Goal: Check status

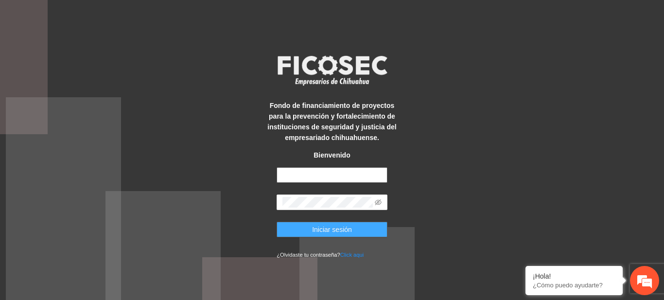
type input "**********"
click at [340, 228] on span "Iniciar sesión" at bounding box center [332, 229] width 40 height 11
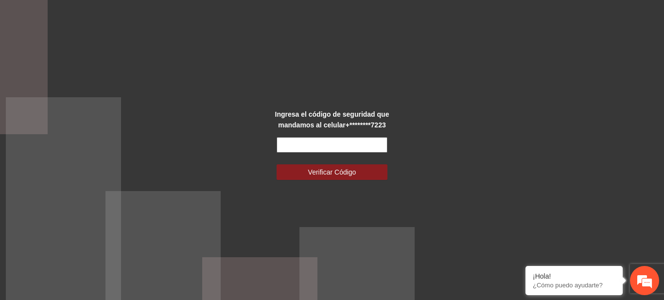
click at [304, 146] on input "text" at bounding box center [332, 145] width 111 height 16
type input "******"
click at [277, 164] on button "Verificar Código" at bounding box center [332, 172] width 111 height 16
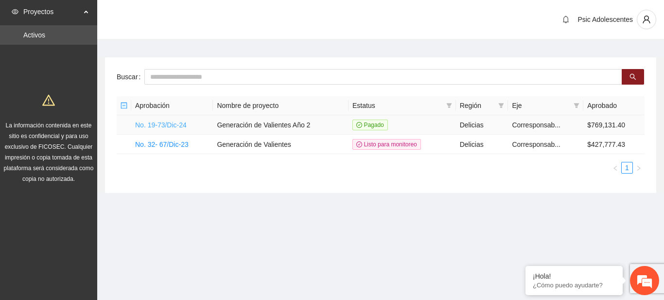
click at [157, 124] on link "No. 19-73/Dic-24" at bounding box center [161, 125] width 52 height 8
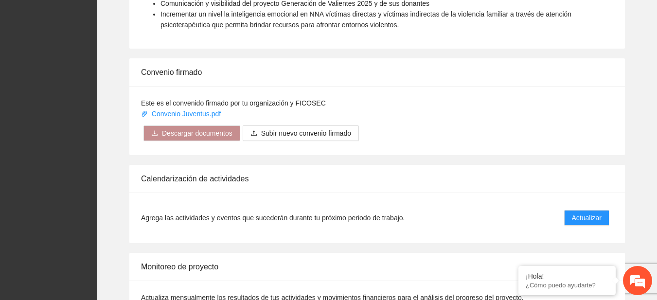
scroll to position [763, 0]
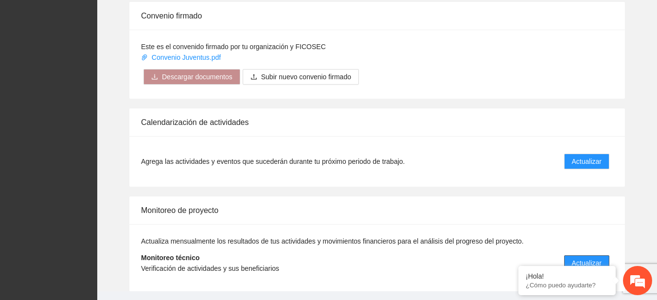
click at [581, 258] on span "Actualizar" at bounding box center [587, 263] width 30 height 11
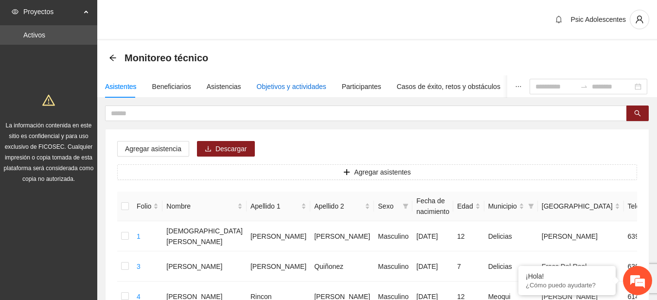
click at [273, 88] on div "Objetivos y actividades" at bounding box center [292, 86] width 70 height 11
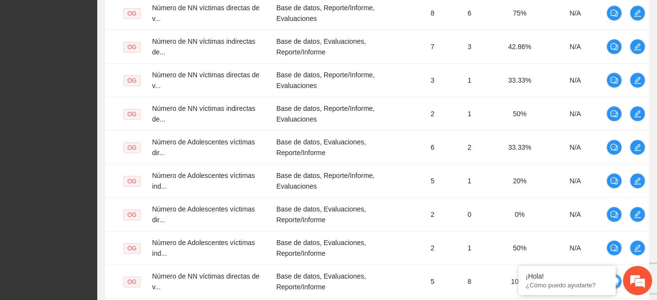
scroll to position [395, 0]
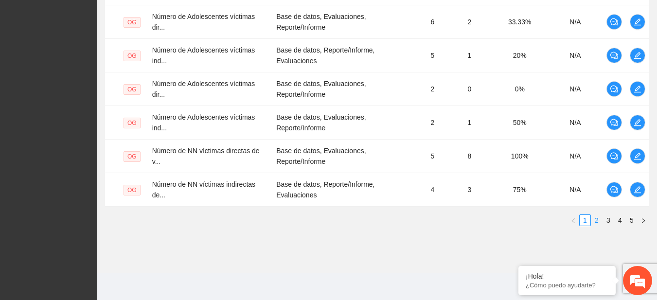
click at [595, 225] on link "2" at bounding box center [596, 220] width 11 height 11
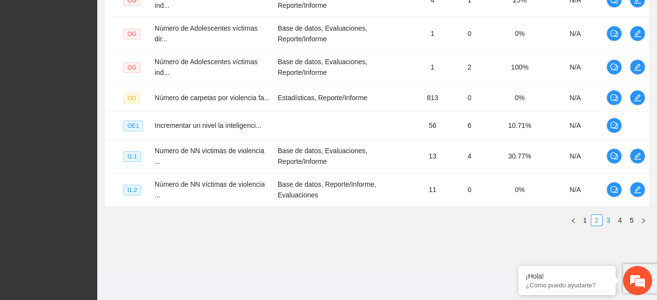
click at [609, 220] on link "3" at bounding box center [608, 220] width 11 height 11
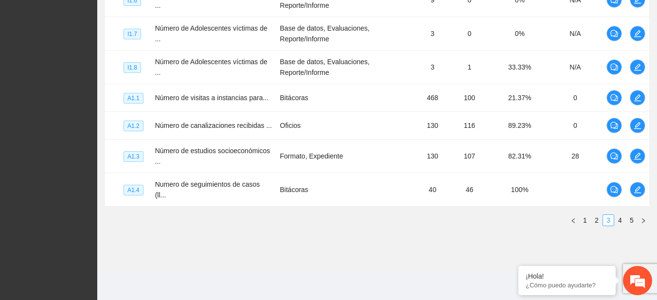
scroll to position [377, 0]
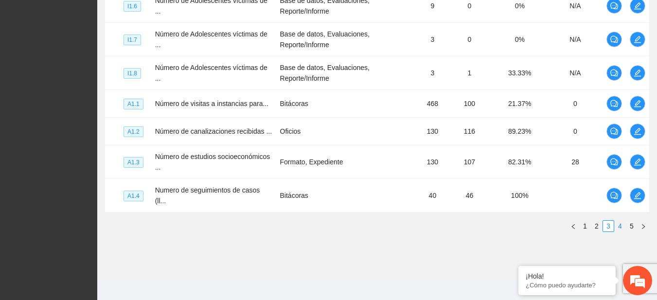
click at [615, 221] on link "4" at bounding box center [620, 226] width 11 height 11
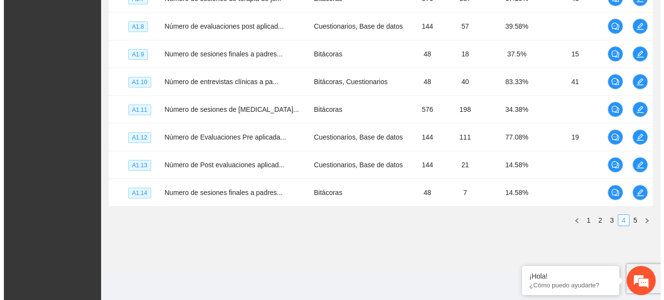
scroll to position [336, 0]
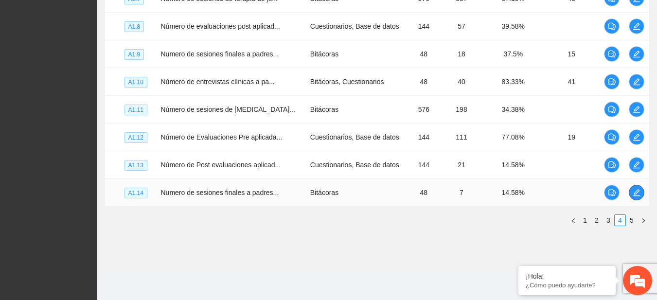
click at [635, 191] on icon "edit" at bounding box center [635, 192] width 7 height 7
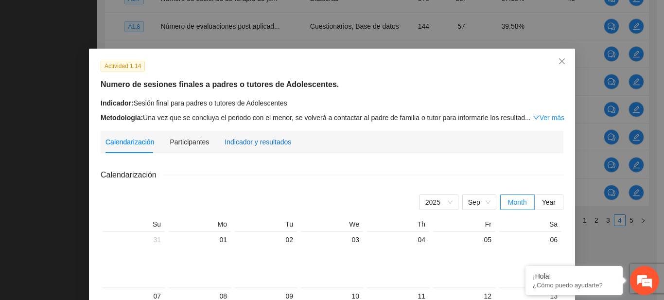
click at [249, 138] on div "Indicador y resultados" at bounding box center [258, 142] width 67 height 11
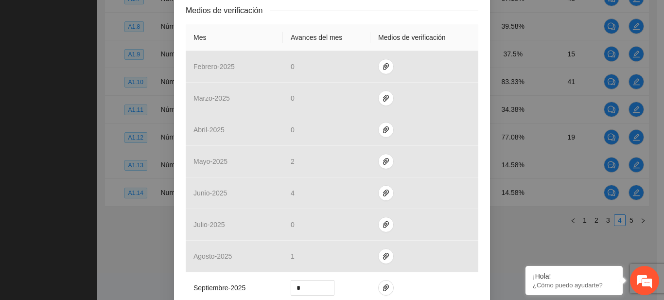
scroll to position [234, 0]
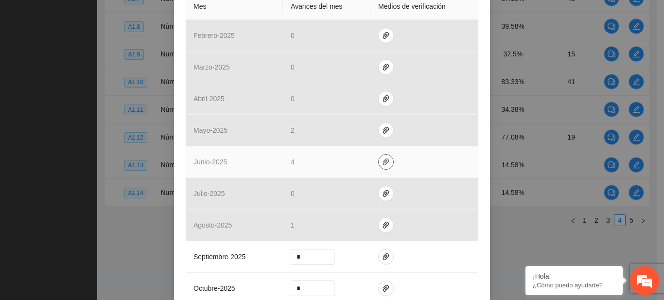
click at [382, 162] on icon "paper-clip" at bounding box center [386, 162] width 8 height 8
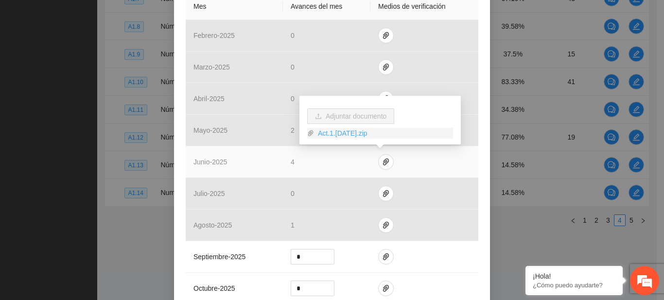
click at [351, 137] on link "Act.1.[DATE].zip" at bounding box center [383, 133] width 139 height 11
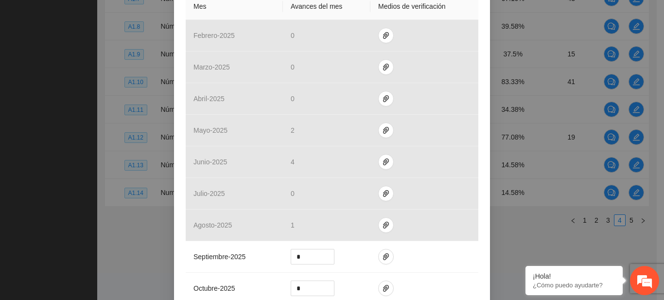
click at [51, 71] on div "Actividad 1.14 Numero de sesiones finales a padres o tutores de Adolescentes. I…" at bounding box center [332, 150] width 664 height 300
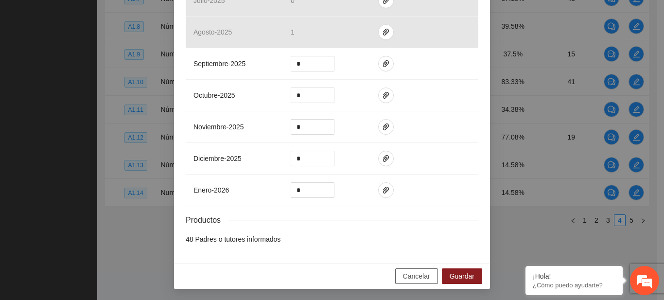
click at [411, 275] on span "Cancelar" at bounding box center [416, 276] width 27 height 11
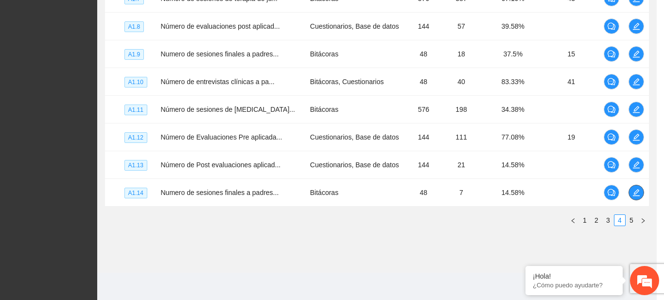
scroll to position [0, 0]
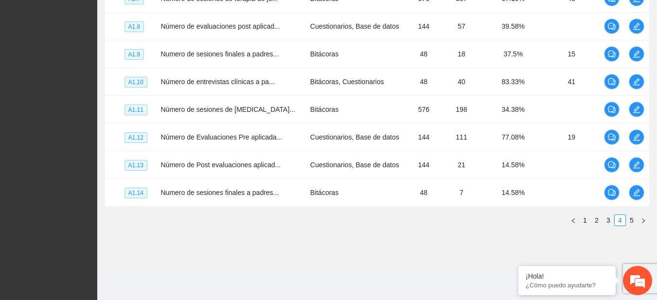
click at [636, 195] on icon "edit" at bounding box center [635, 192] width 7 height 7
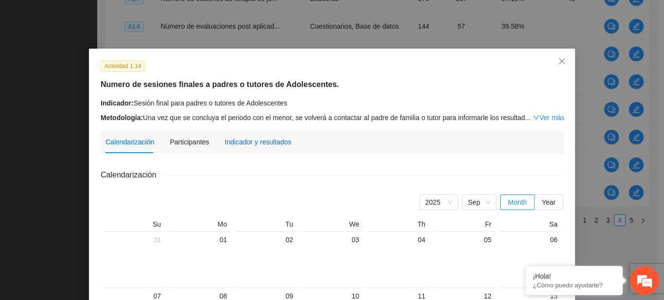
click at [242, 146] on div "Indicador y resultados" at bounding box center [258, 142] width 67 height 11
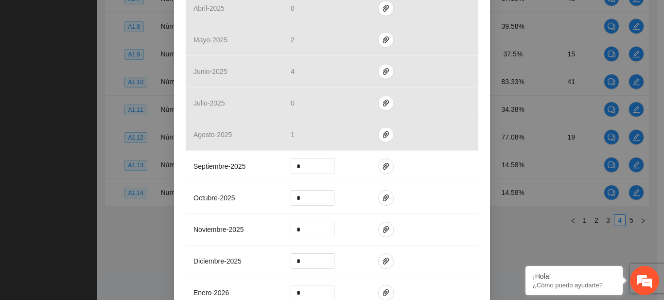
scroll to position [325, 0]
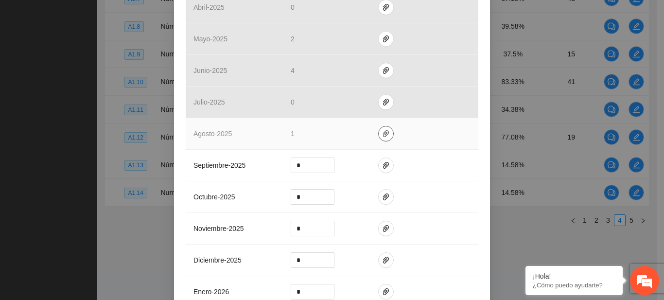
click at [379, 136] on span "paper-clip" at bounding box center [386, 134] width 15 height 8
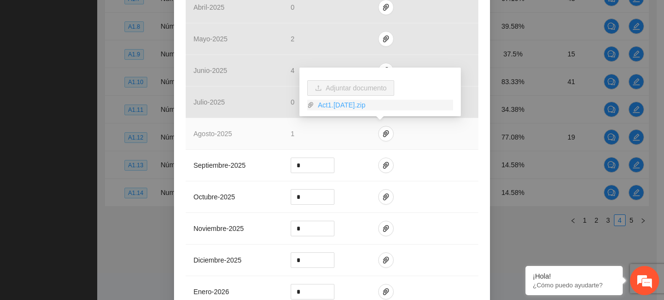
click at [340, 101] on link "Act1.[DATE].zip" at bounding box center [383, 105] width 139 height 11
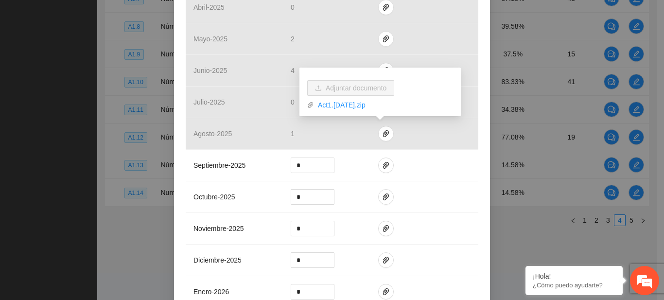
click at [127, 61] on div "Actividad 1.14 Numero de sesiones finales a padres o tutores de Adolescentes. I…" at bounding box center [332, 150] width 664 height 300
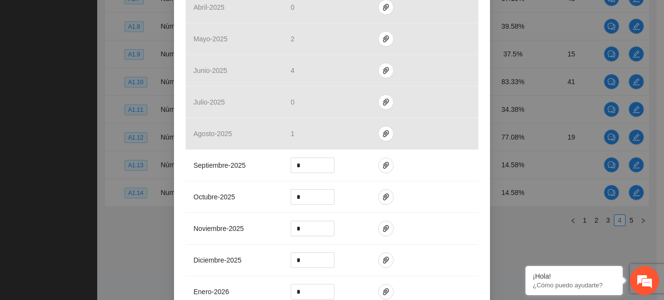
click at [557, 39] on div "Actividad 1.14 Numero de sesiones finales a padres o tutores de Adolescentes. I…" at bounding box center [332, 150] width 664 height 300
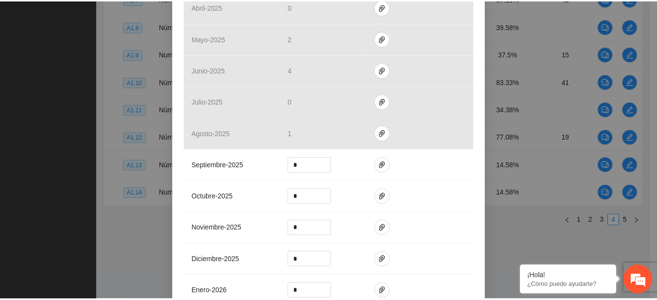
scroll to position [0, 0]
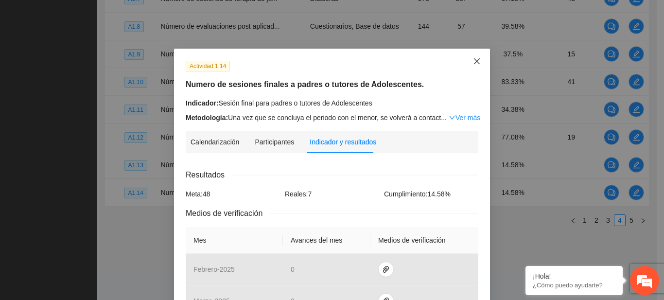
click at [475, 60] on icon "close" at bounding box center [477, 61] width 6 height 6
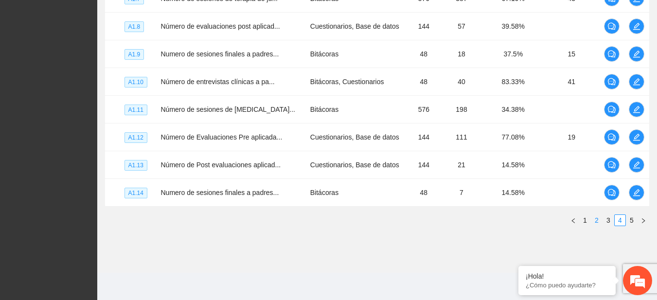
click at [593, 224] on link "2" at bounding box center [596, 220] width 11 height 11
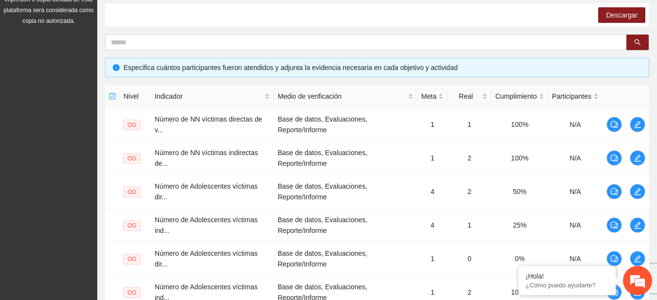
scroll to position [362, 0]
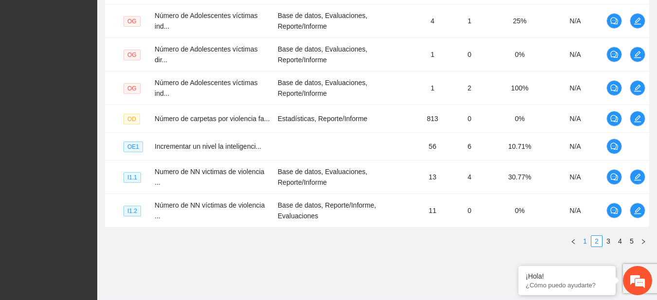
click at [582, 246] on li "1" at bounding box center [585, 241] width 12 height 12
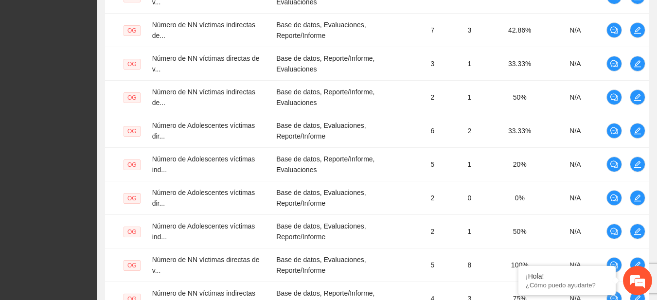
scroll to position [295, 0]
